Goal: Transaction & Acquisition: Purchase product/service

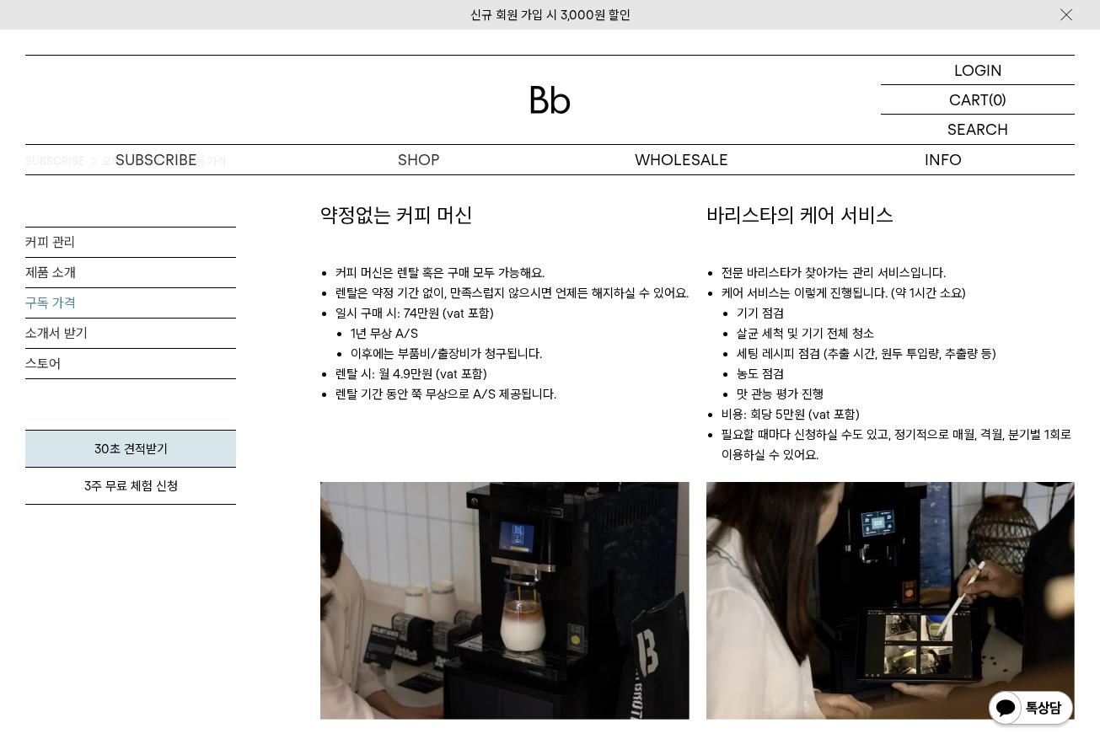
scroll to position [951, 0]
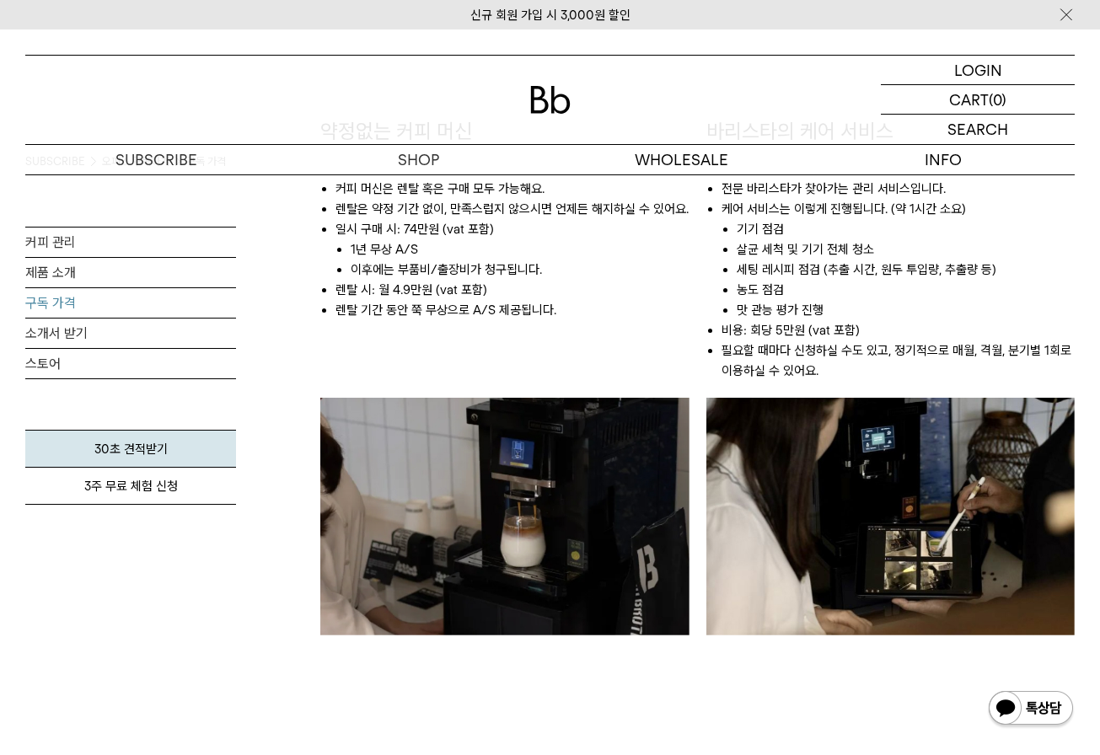
click at [482, 484] on img at bounding box center [504, 517] width 369 height 238
click at [91, 334] on link "소개서 받기" at bounding box center [130, 332] width 211 height 29
click at [75, 370] on link "스토어" at bounding box center [130, 363] width 211 height 29
click at [90, 276] on link "제품 소개" at bounding box center [130, 272] width 211 height 29
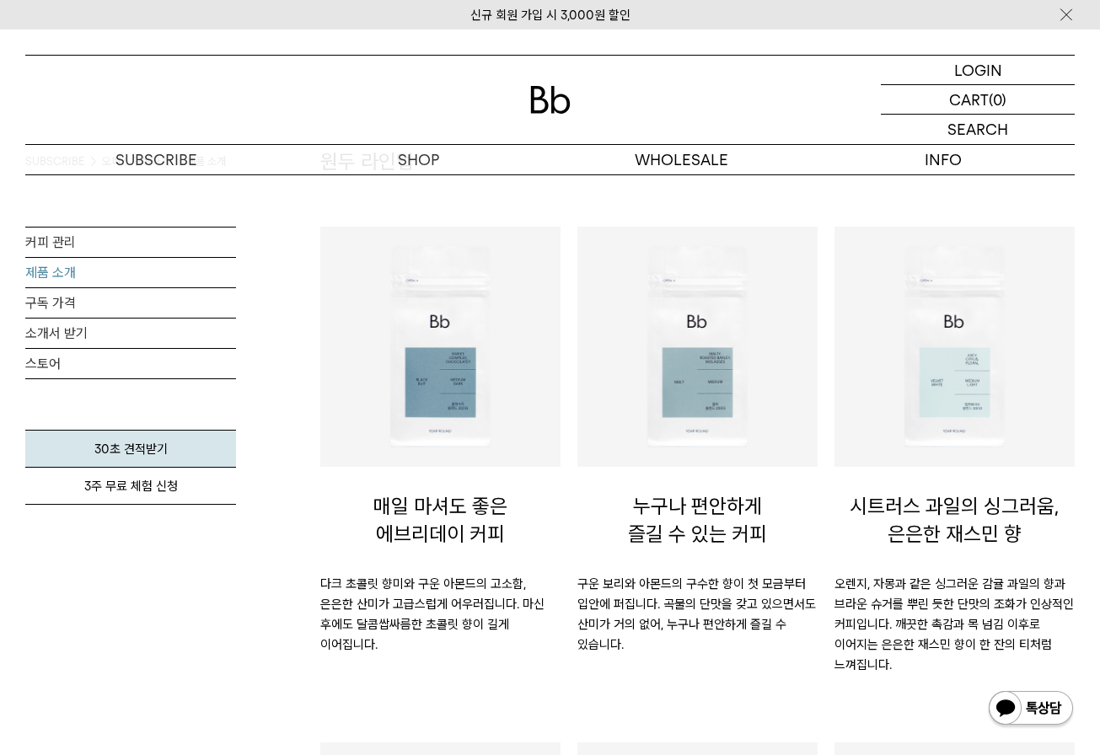
scroll to position [84, 0]
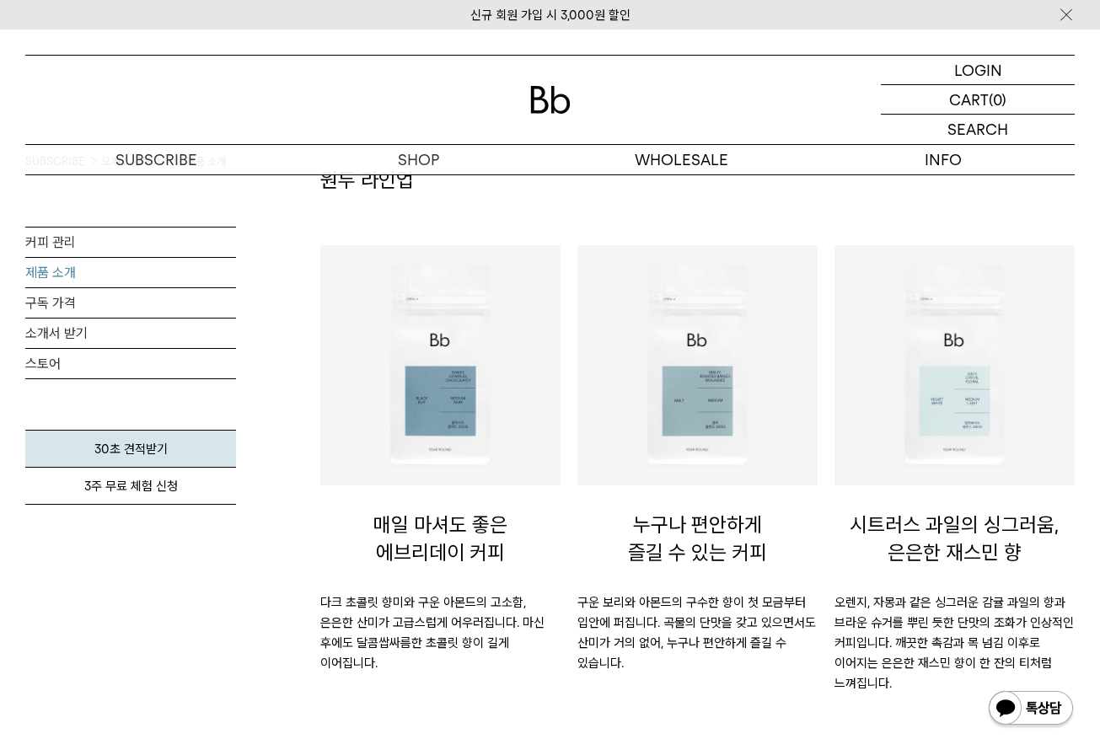
click at [570, 650] on div "누구나 편안하게 즐길 수 있는 커피 구운 보리와 아몬드의 구수한 향이 첫 모금부터 입안에 퍼집니다. 곡물의 단맛을 갖고 있으면서도 산미가 거의…" at bounding box center [697, 503] width 257 height 516
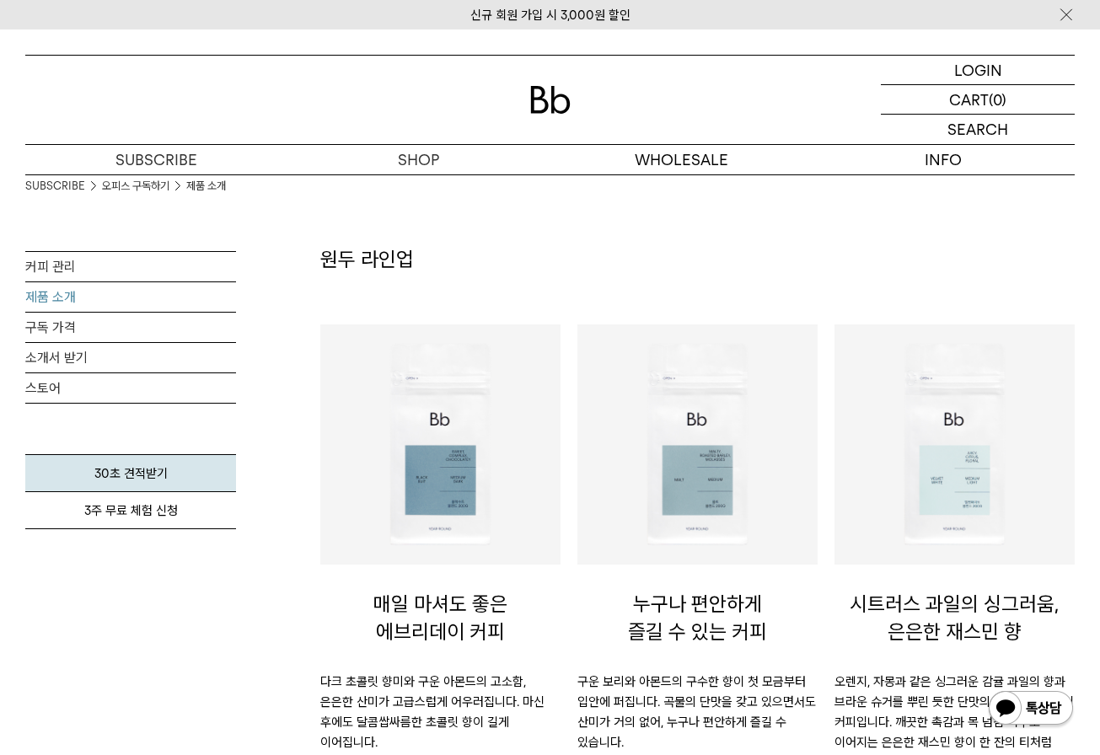
scroll to position [0, 0]
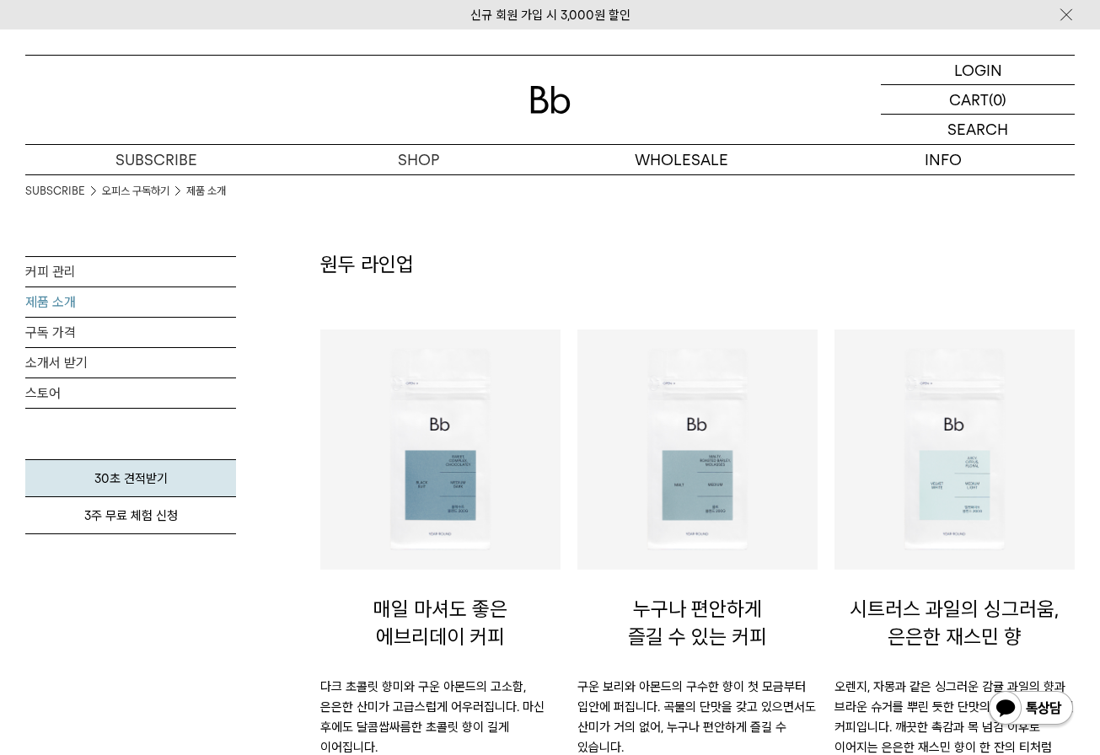
click at [437, 499] on img at bounding box center [440, 449] width 223 height 223
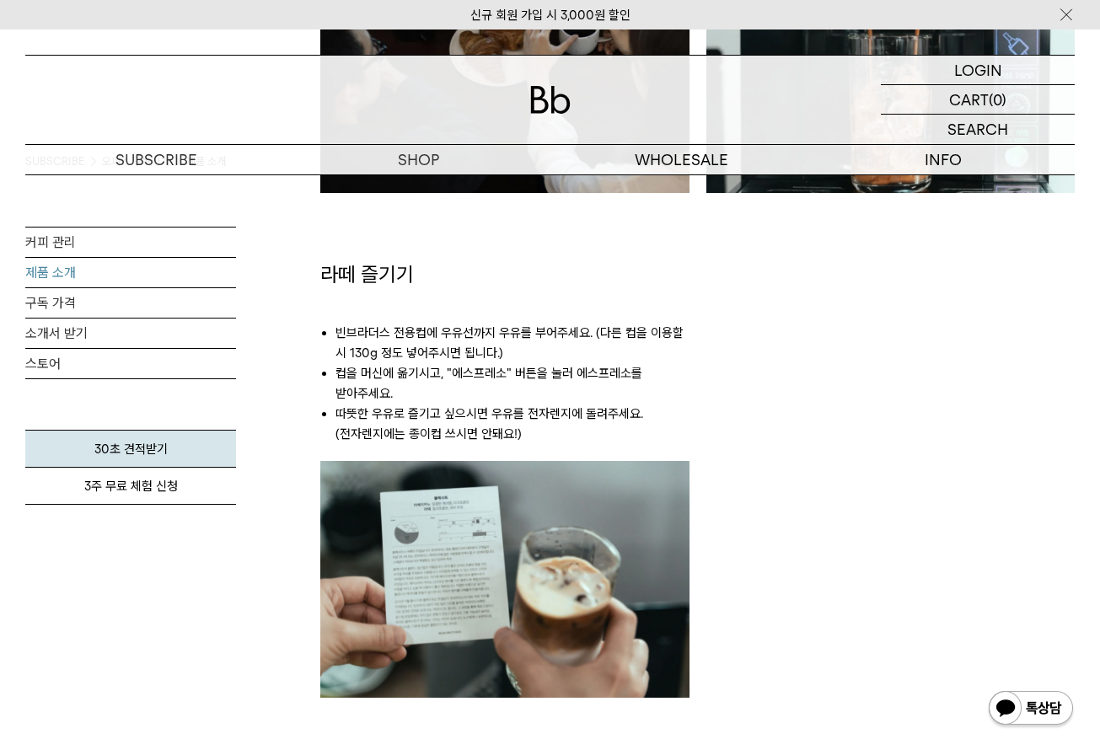
scroll to position [1769, 0]
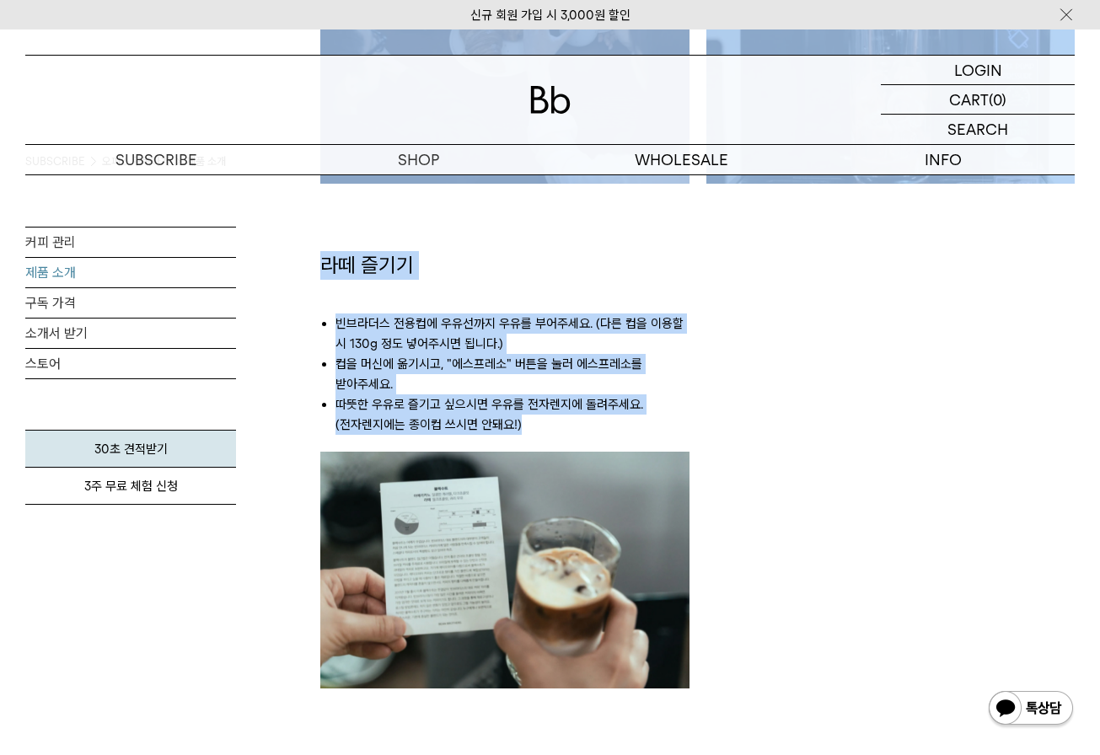
drag, startPoint x: 561, startPoint y: 430, endPoint x: 248, endPoint y: 251, distance: 360.8
click at [741, 356] on div "따뜻한 아메리카노 '따뜻한 아메리카노' 버튼을 누르시면 됩니다. 기본 세팅된 진한 정도는 빈브라더스 매장 기준의 농도입니다. (TDS* 기준 …" at bounding box center [697, 241] width 771 height 1030
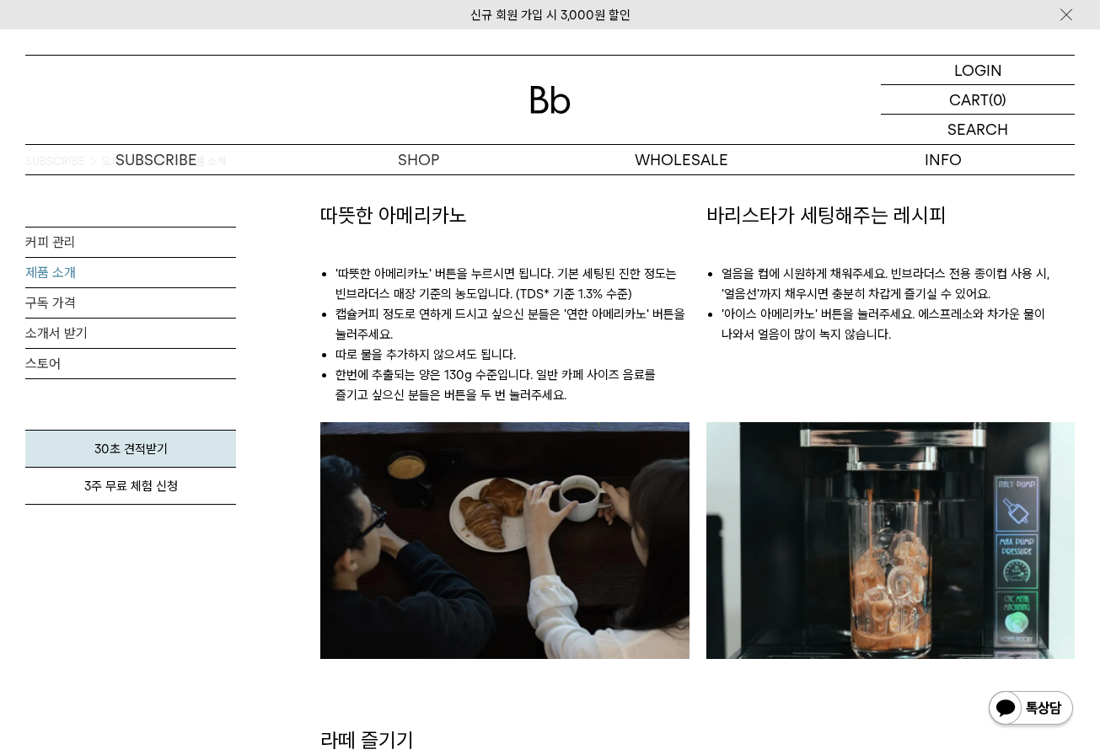
scroll to position [1249, 0]
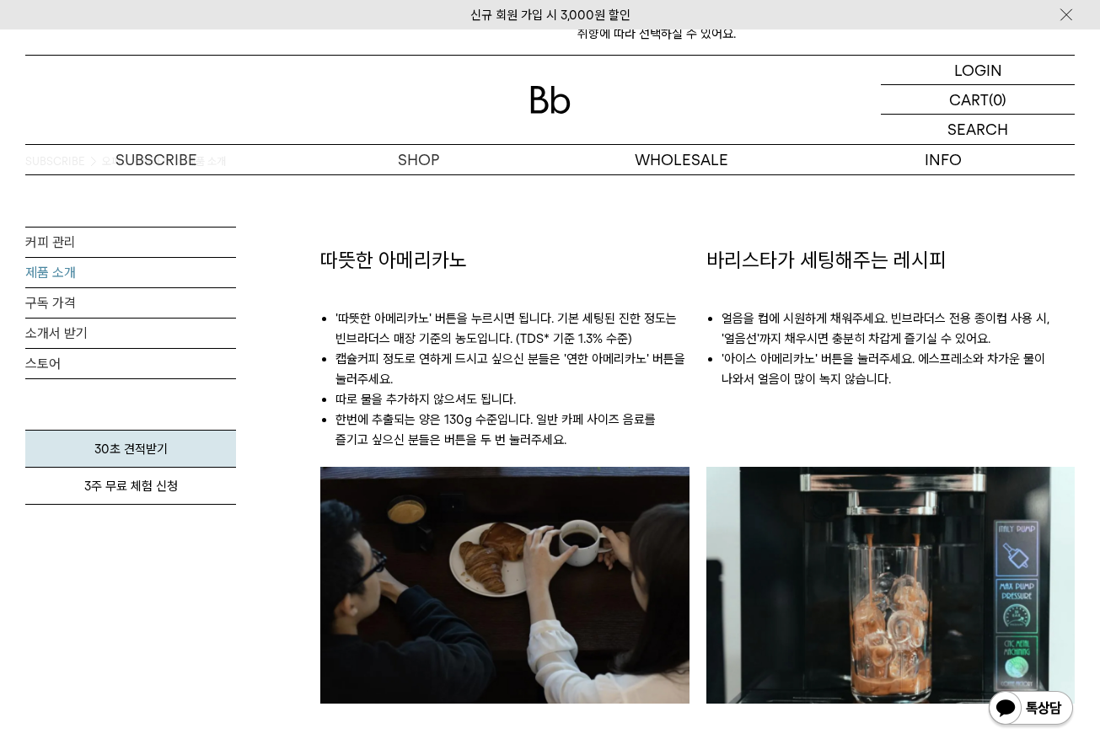
click at [134, 277] on link "제품 소개" at bounding box center [130, 272] width 211 height 29
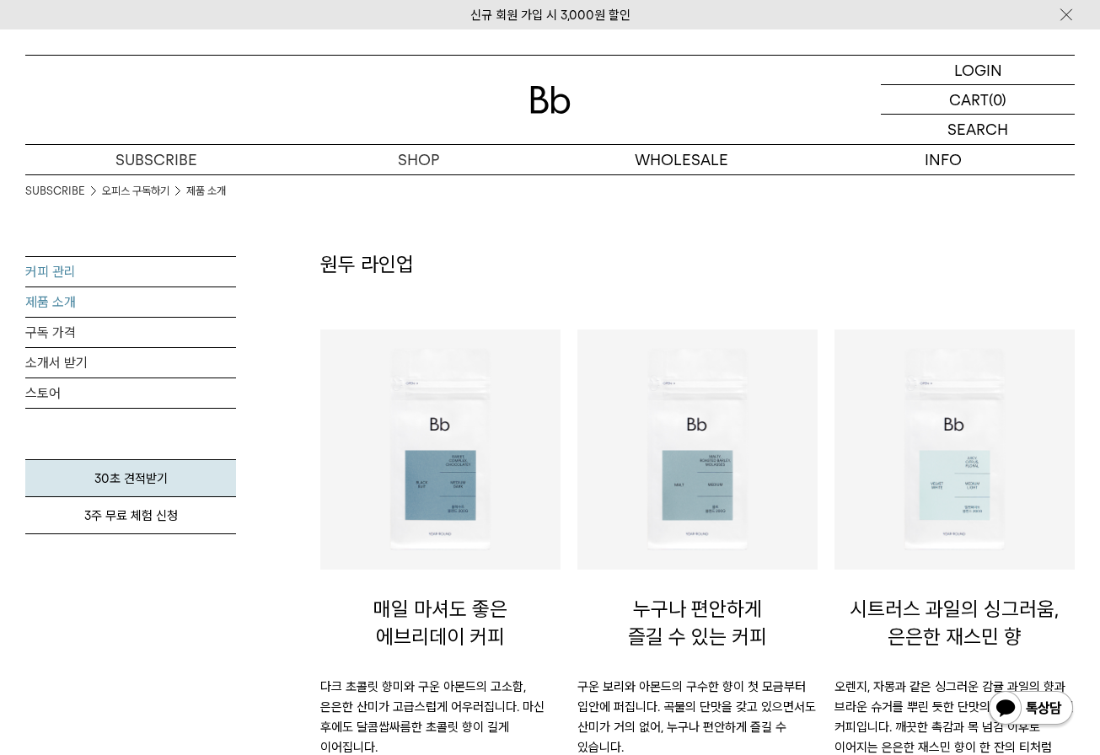
click at [116, 261] on link "커피 관리" at bounding box center [130, 271] width 211 height 29
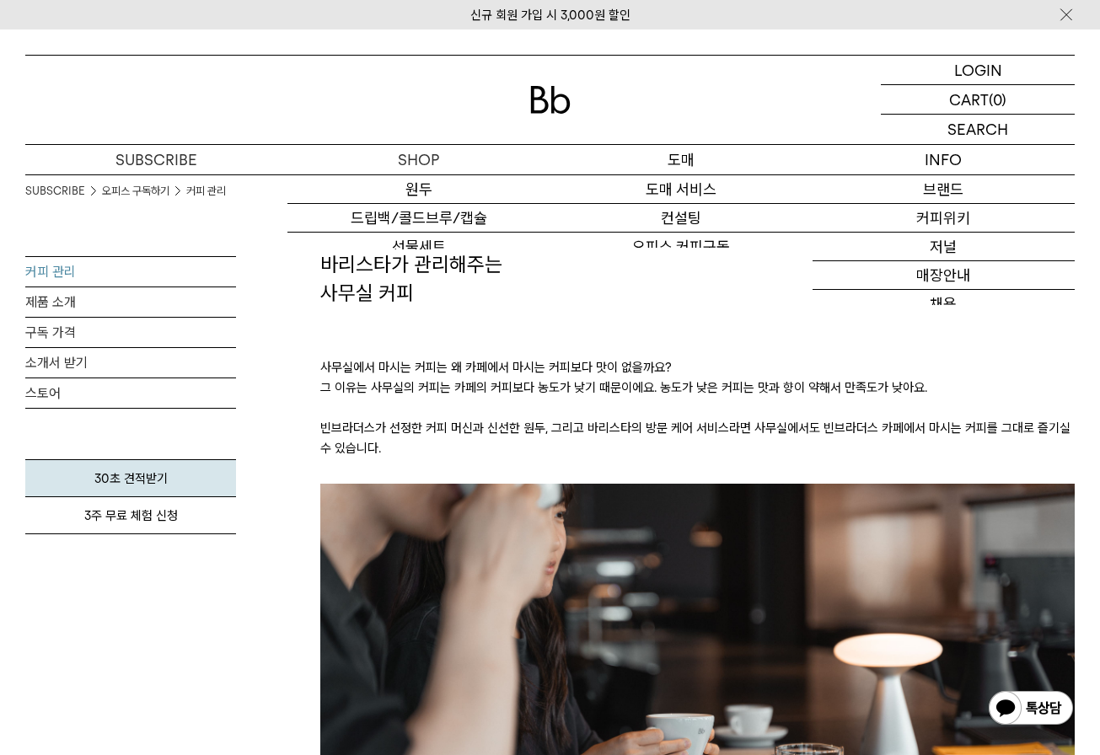
click at [735, 151] on p "도매" at bounding box center [681, 159] width 262 height 29
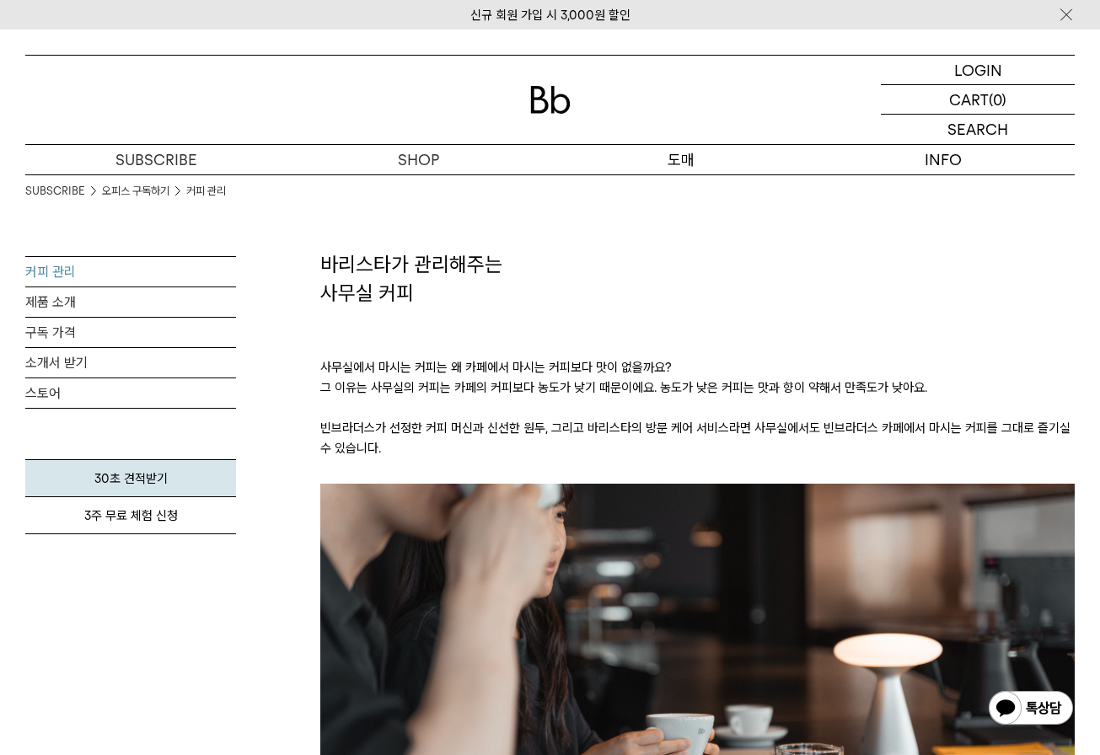
click at [699, 160] on p "도매" at bounding box center [681, 159] width 262 height 29
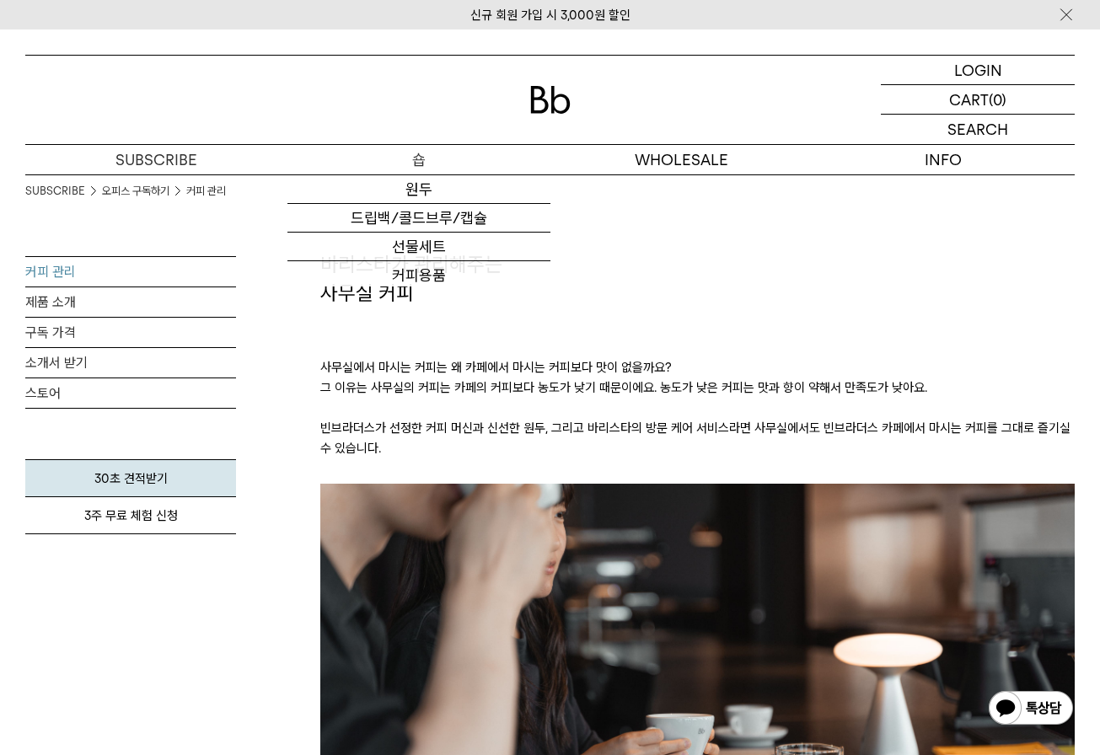
click at [425, 163] on p "숍" at bounding box center [418, 159] width 262 height 29
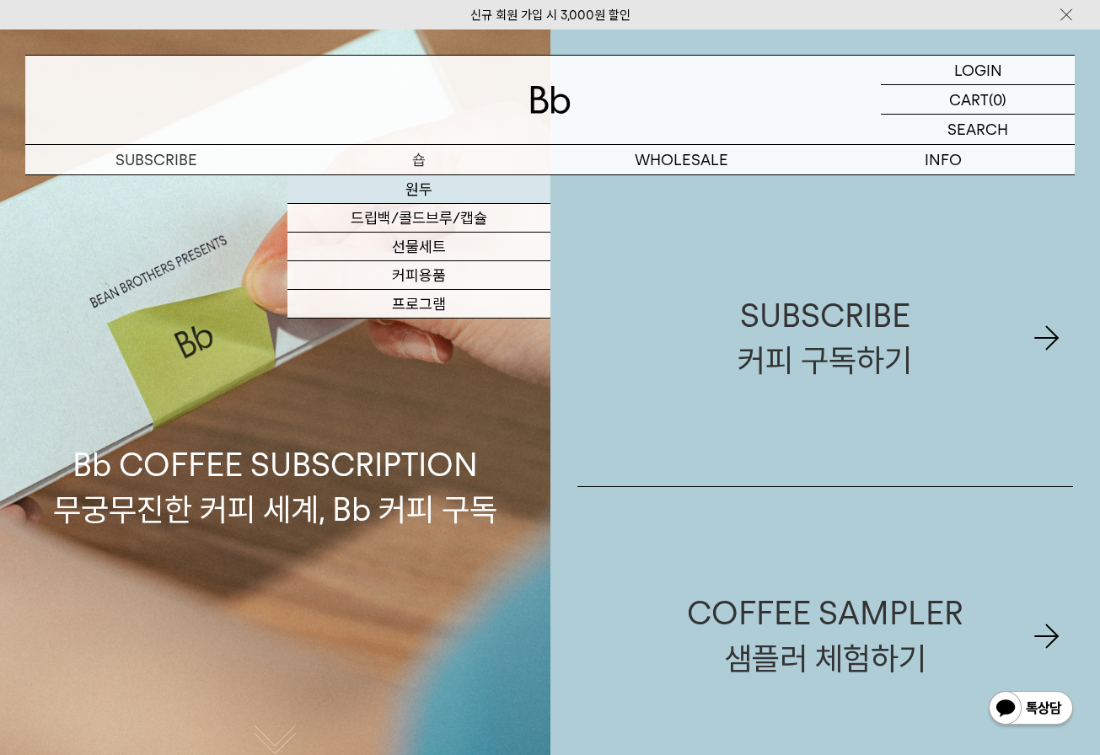
click at [427, 185] on link "원두" at bounding box center [418, 189] width 262 height 29
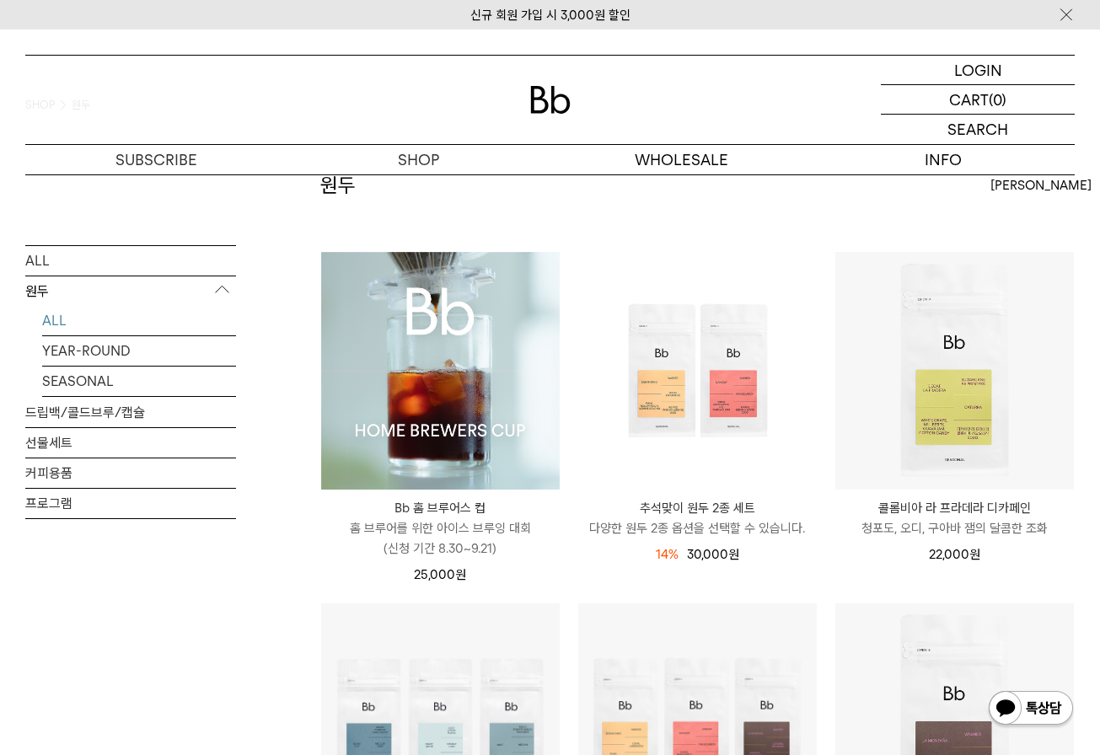
scroll to position [84, 0]
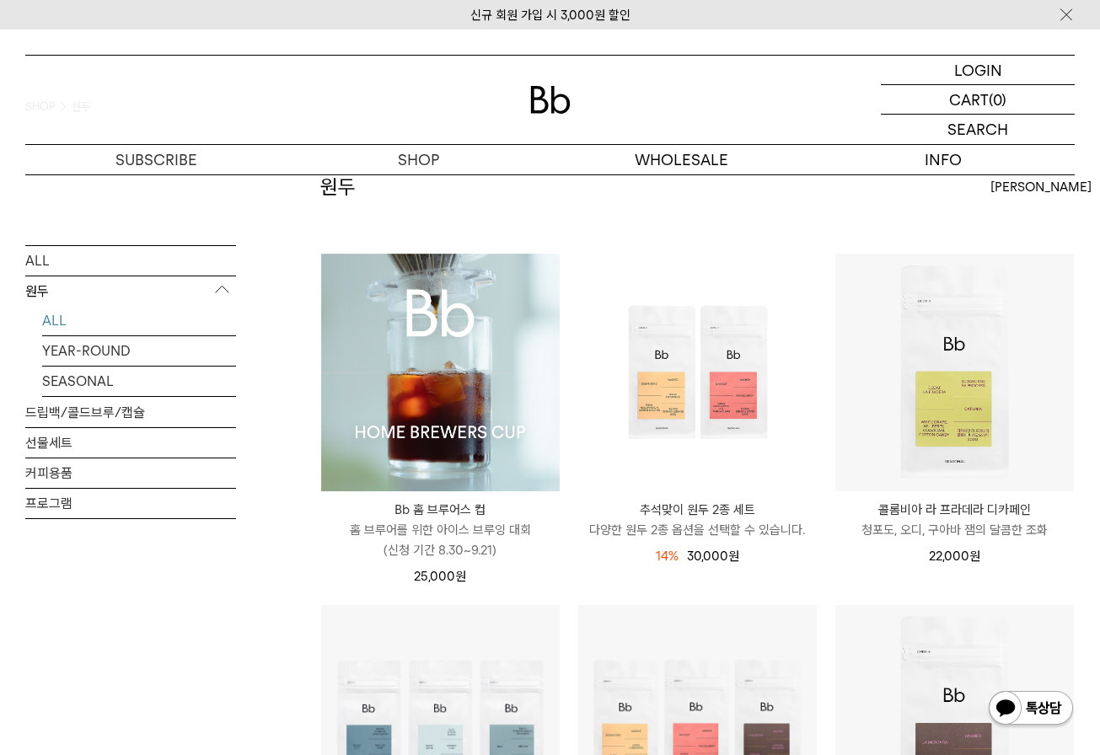
click at [451, 341] on img at bounding box center [440, 373] width 238 height 238
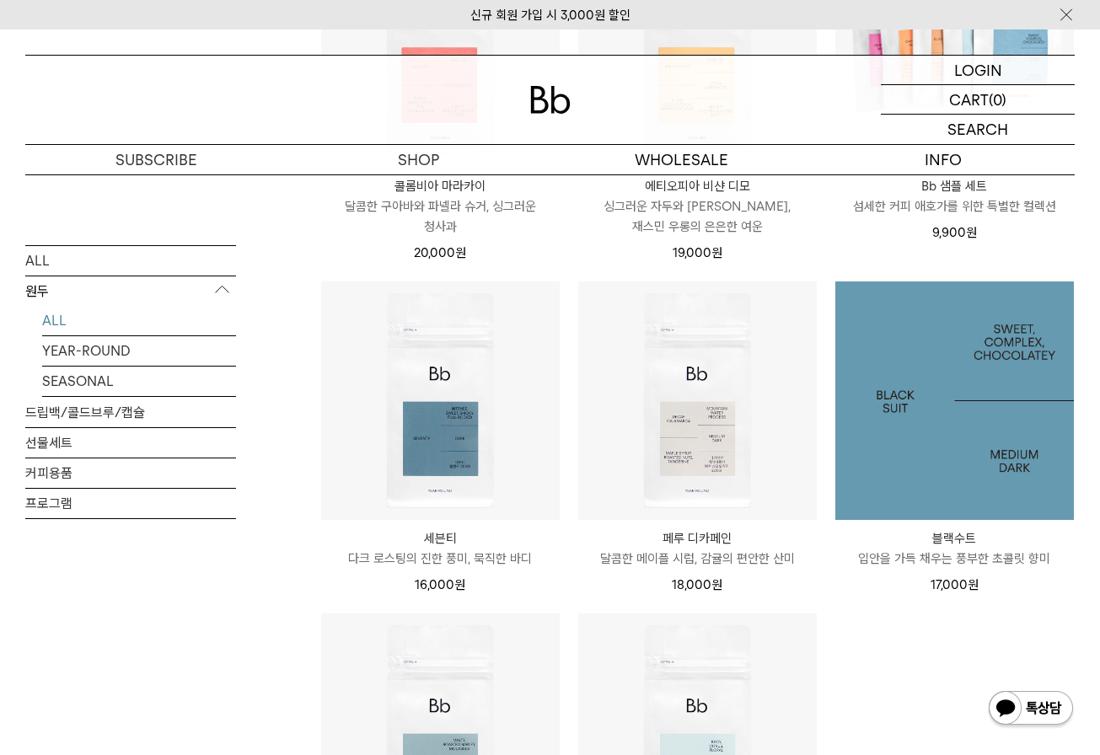
scroll to position [1095, 0]
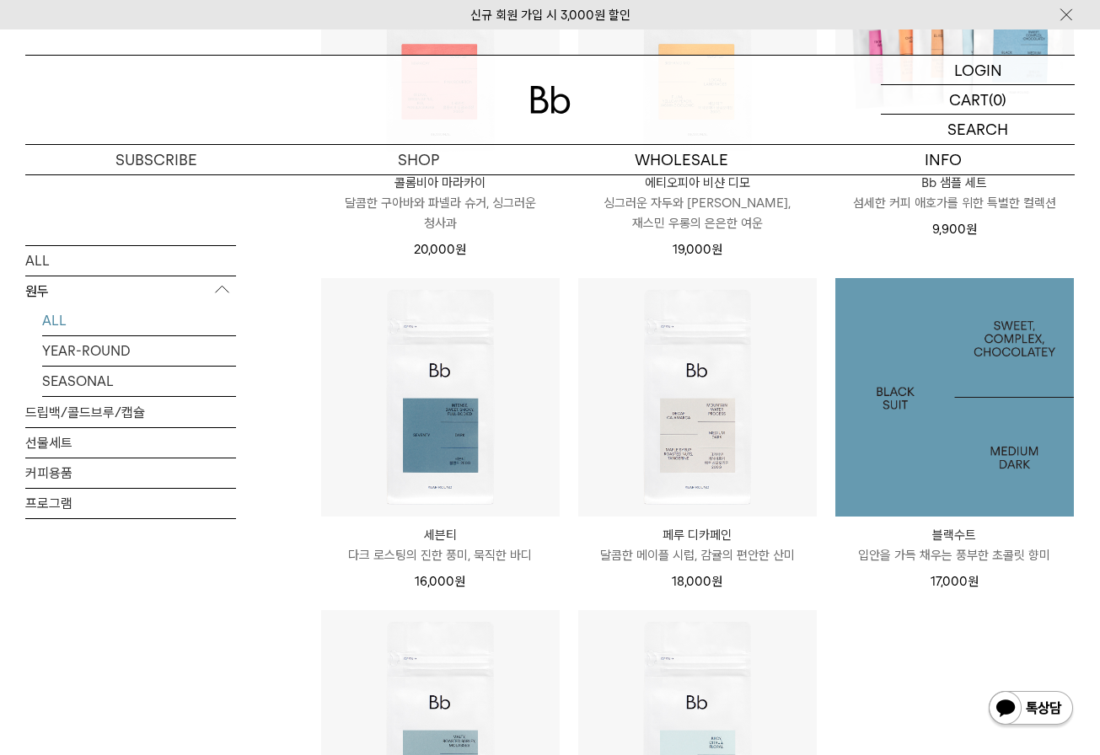
click at [919, 435] on img at bounding box center [954, 397] width 238 height 238
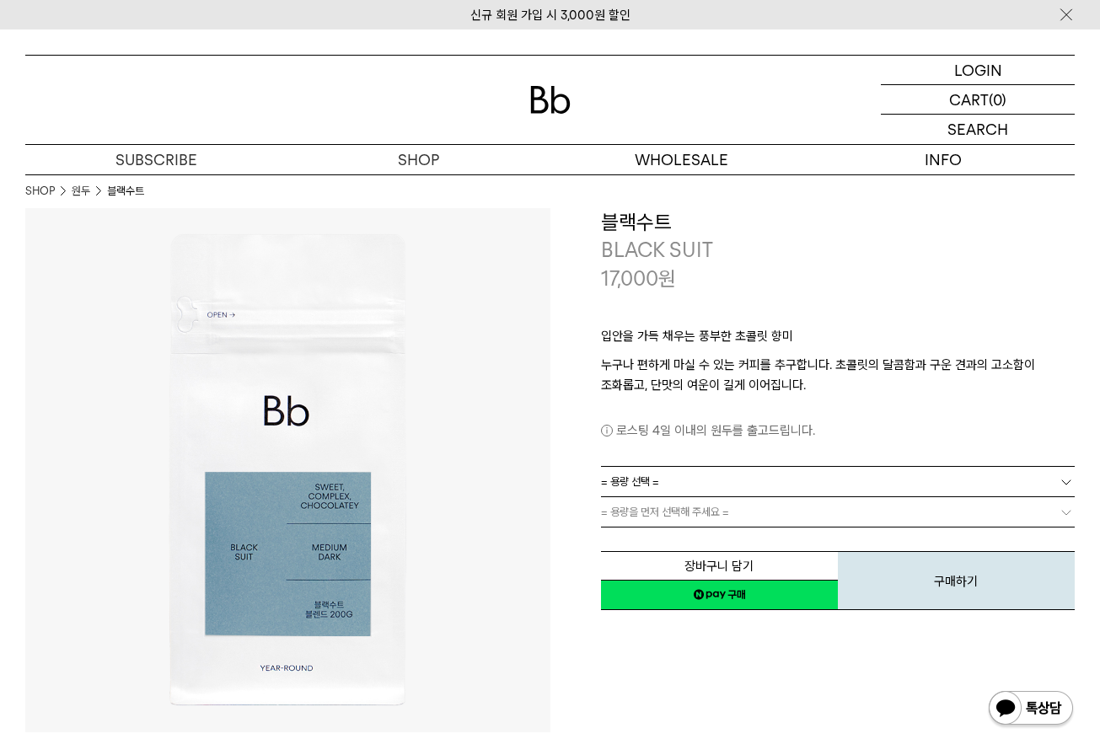
click at [657, 480] on span "= 용량 선택 =" at bounding box center [630, 481] width 58 height 29
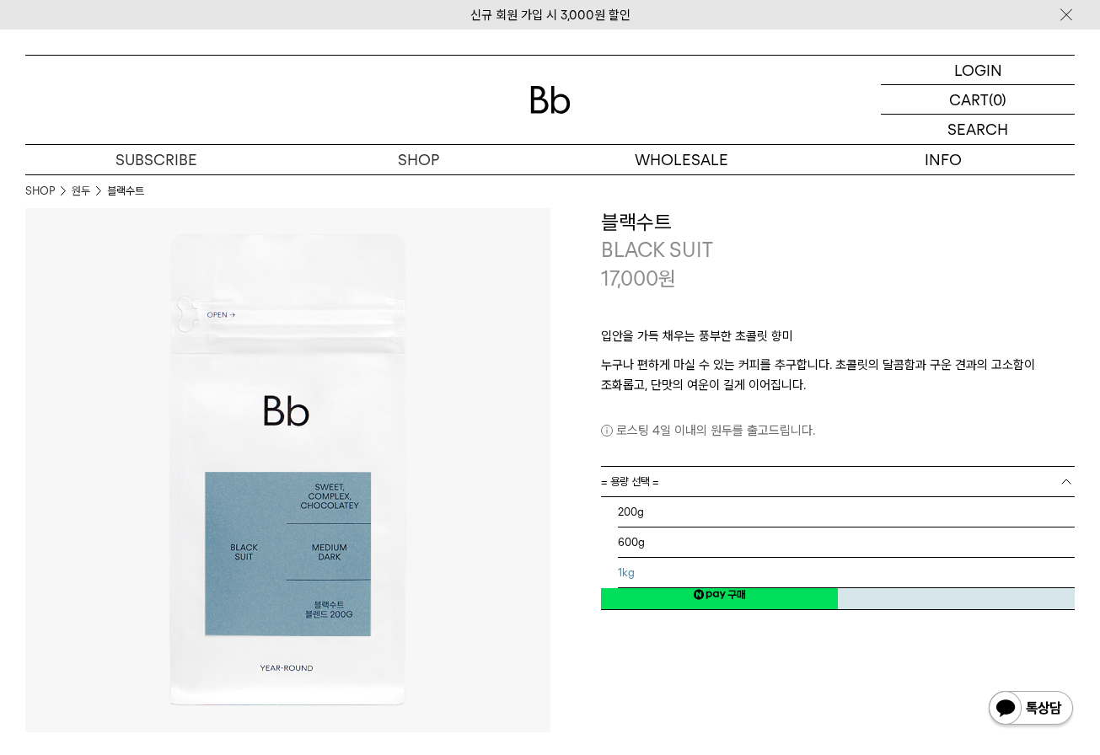
click at [623, 573] on li "1kg" at bounding box center [847, 573] width 458 height 30
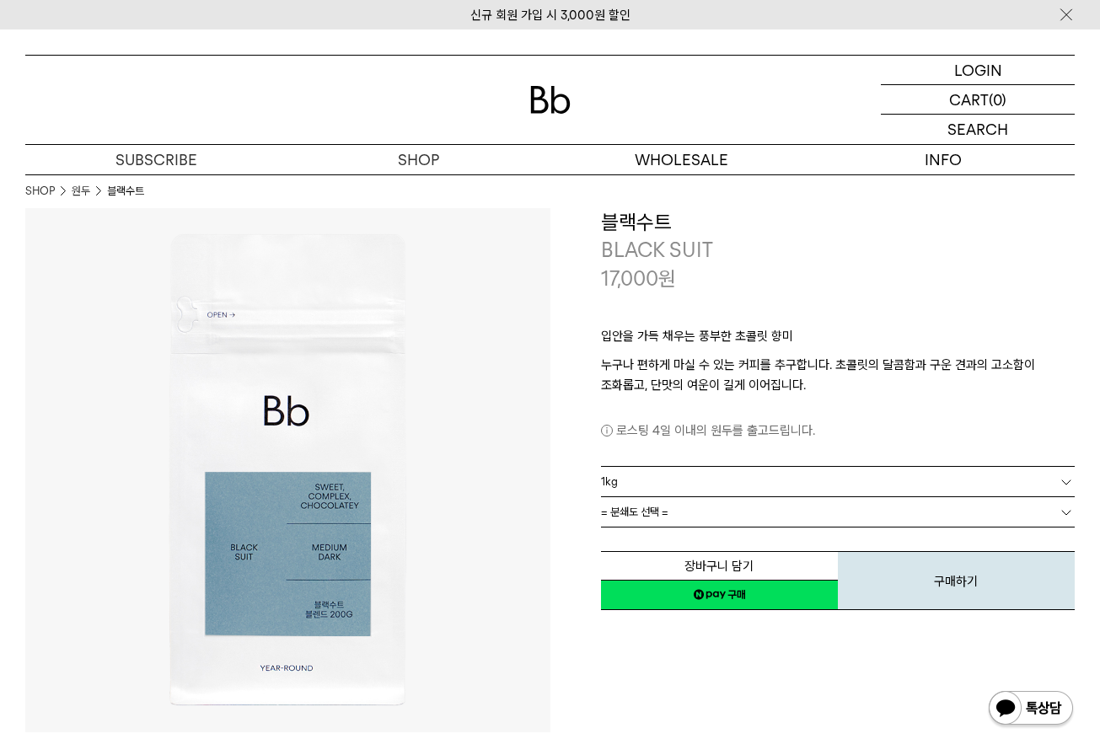
click at [688, 506] on link "= 분쇄도 선택 =" at bounding box center [838, 511] width 474 height 29
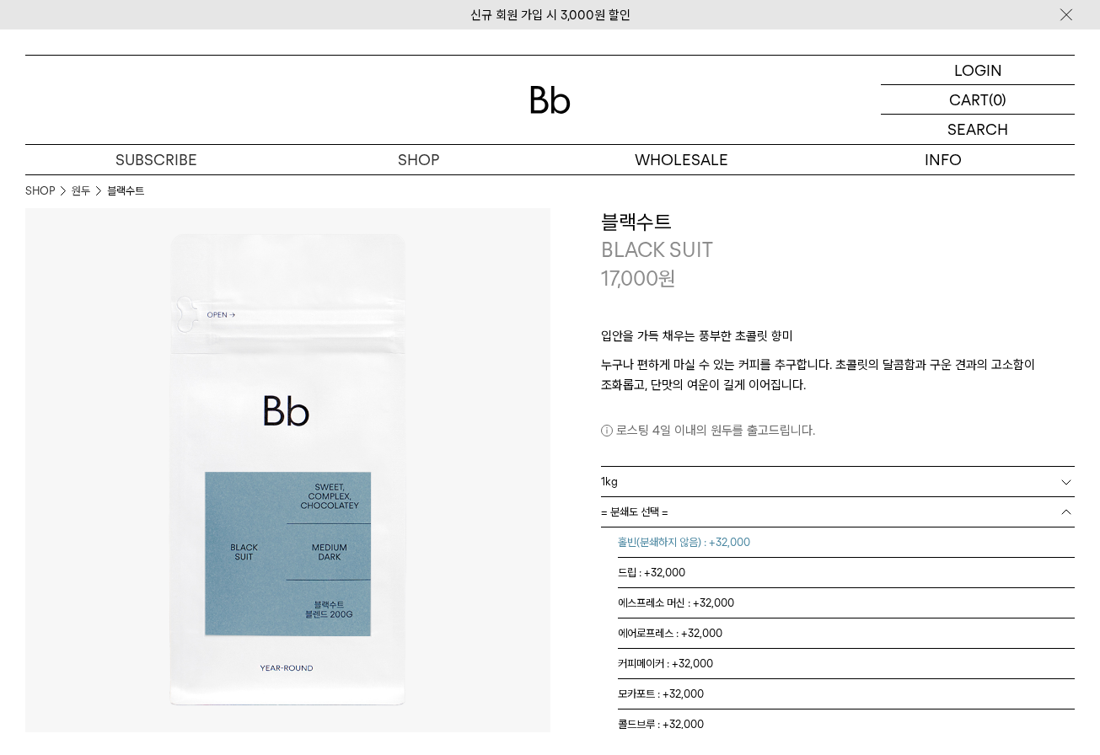
click at [665, 546] on li "홀빈(분쇄하지 않음) : +32,000" at bounding box center [847, 542] width 458 height 30
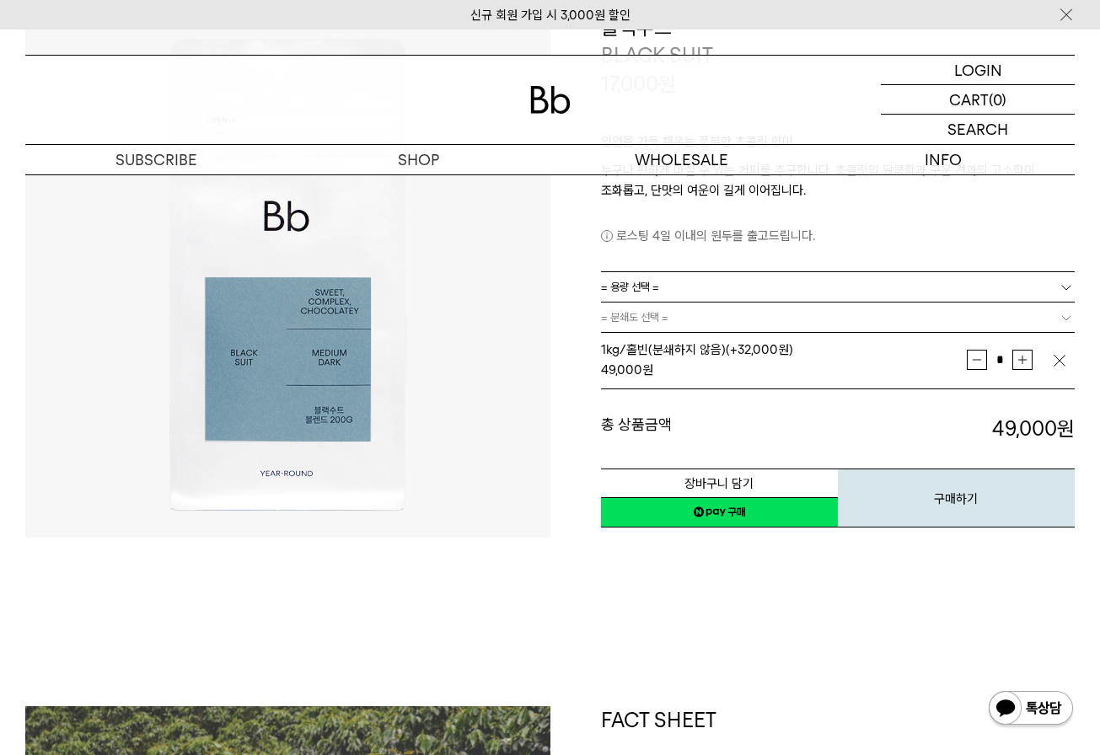
scroll to position [169, 0]
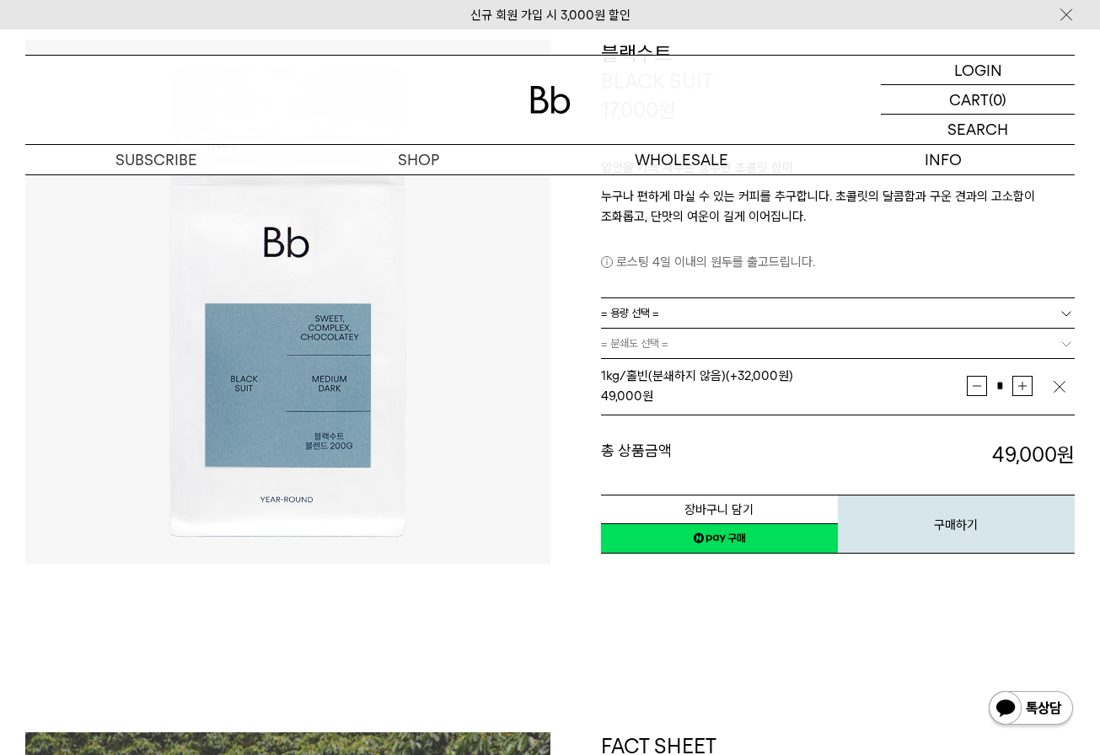
click at [706, 448] on dt "총 상품금액" at bounding box center [719, 455] width 237 height 29
click at [779, 21] on div "신규 회원 가입 시 3,000원 할인" at bounding box center [550, 14] width 1100 height 29
